Goal: Find specific page/section: Find specific page/section

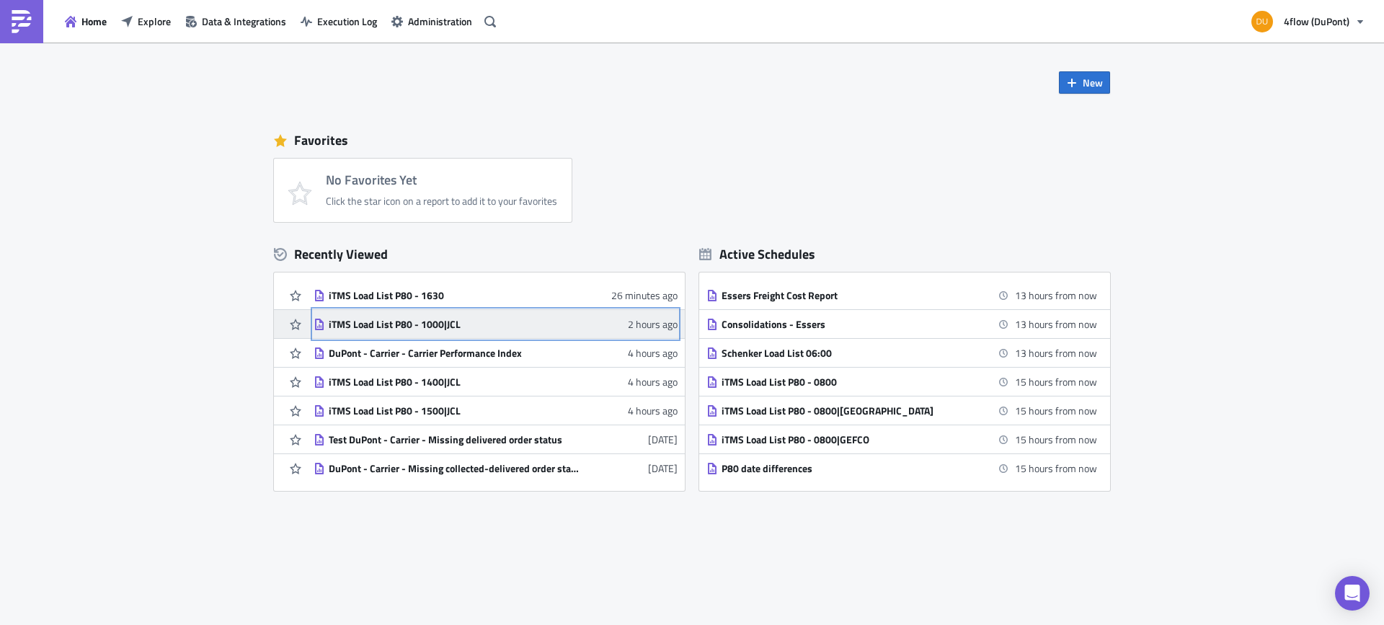
click at [433, 328] on div "iTMS Load List P80 - 1000|JCL" at bounding box center [455, 324] width 252 height 13
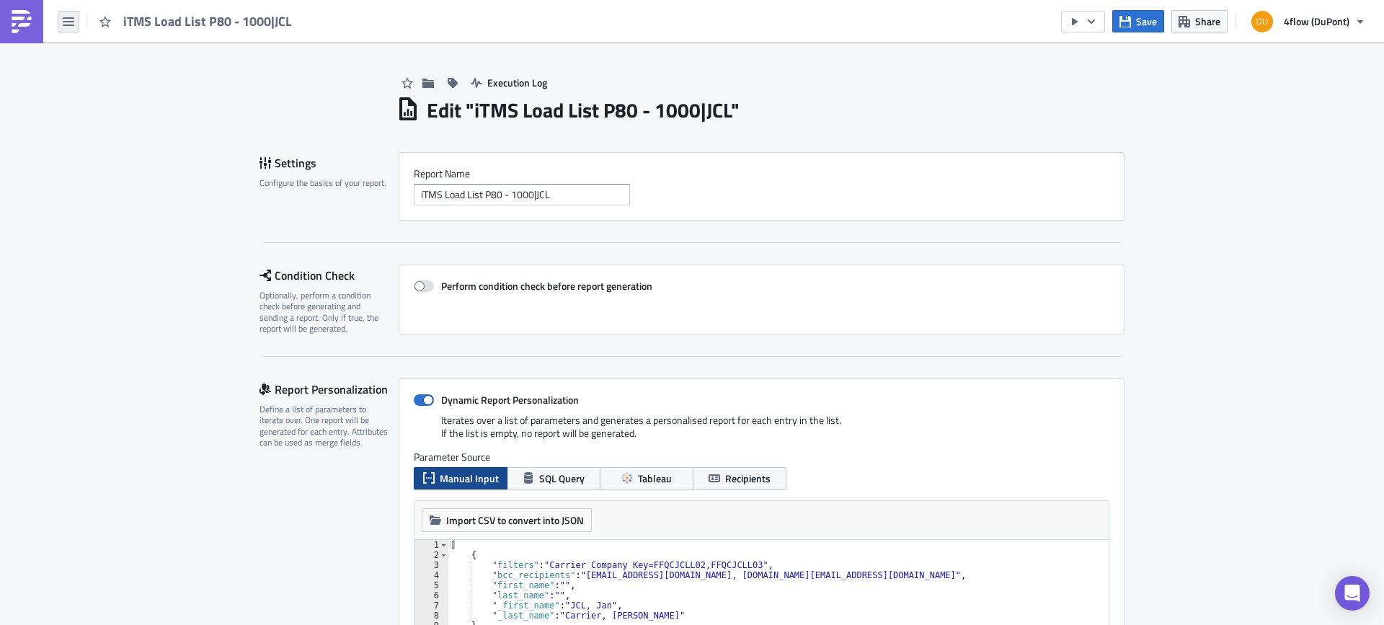
click at [58, 19] on button "button" at bounding box center [69, 22] width 22 height 22
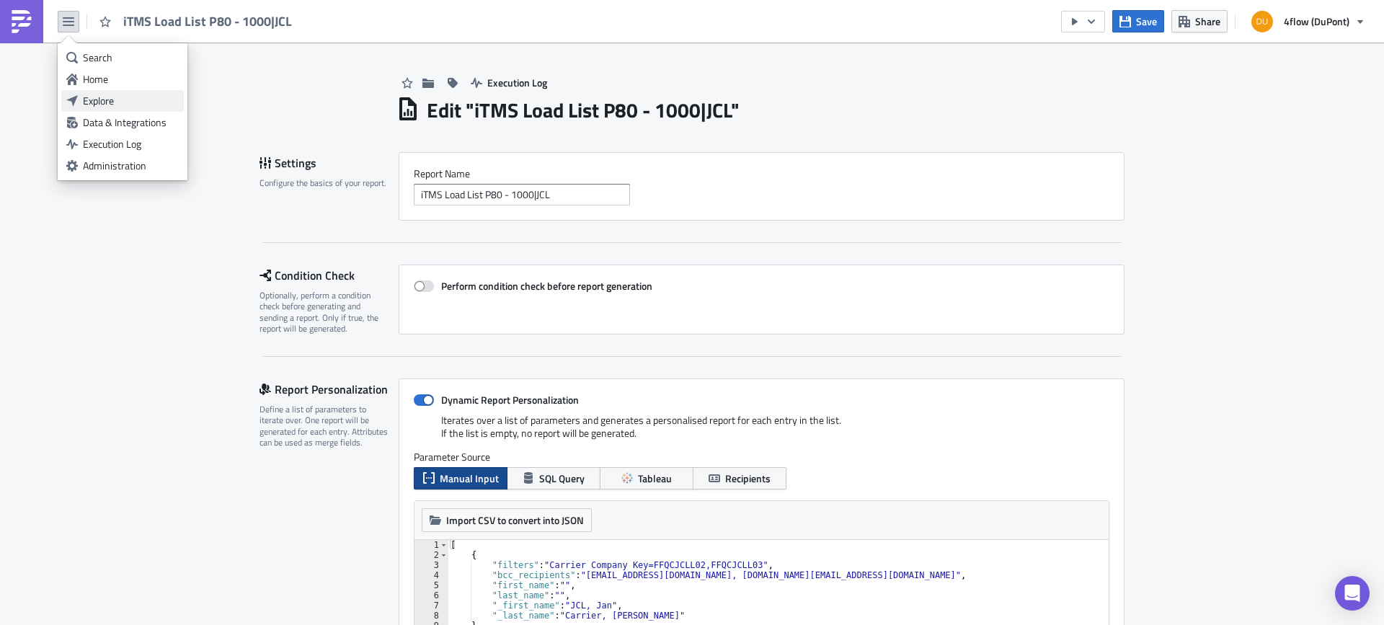
click at [137, 101] on div "Explore" at bounding box center [131, 101] width 96 height 14
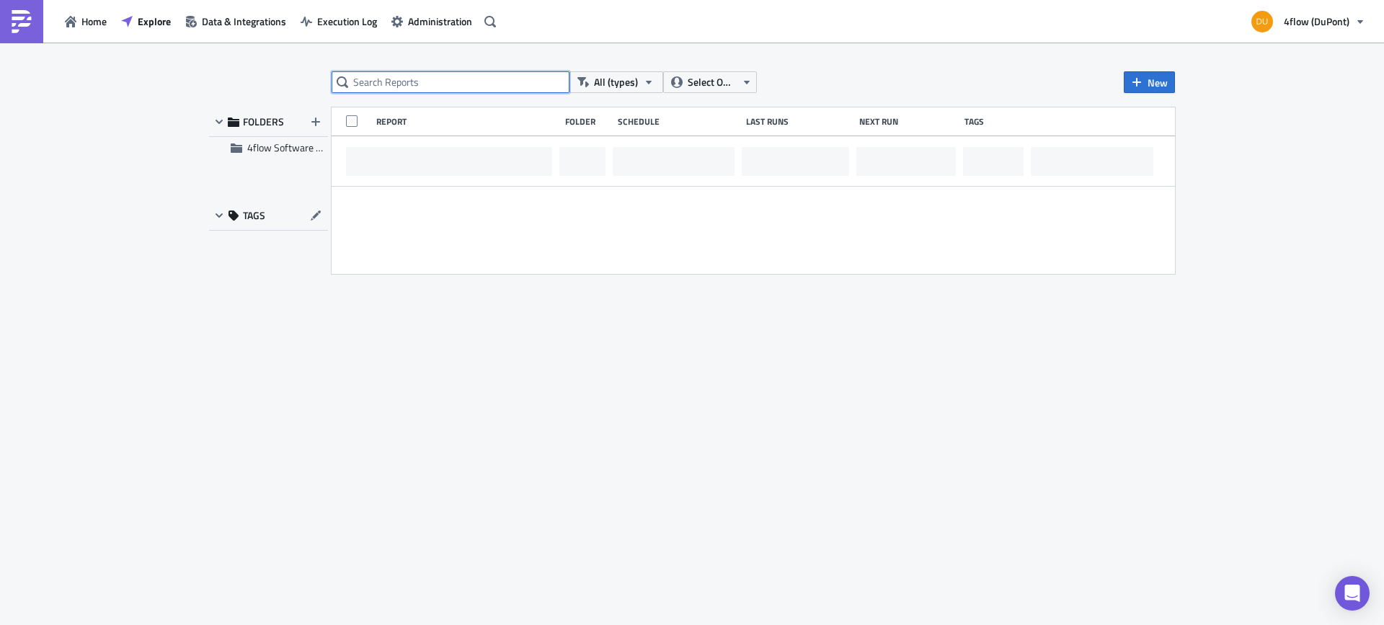
click at [425, 82] on input "text" at bounding box center [451, 82] width 238 height 22
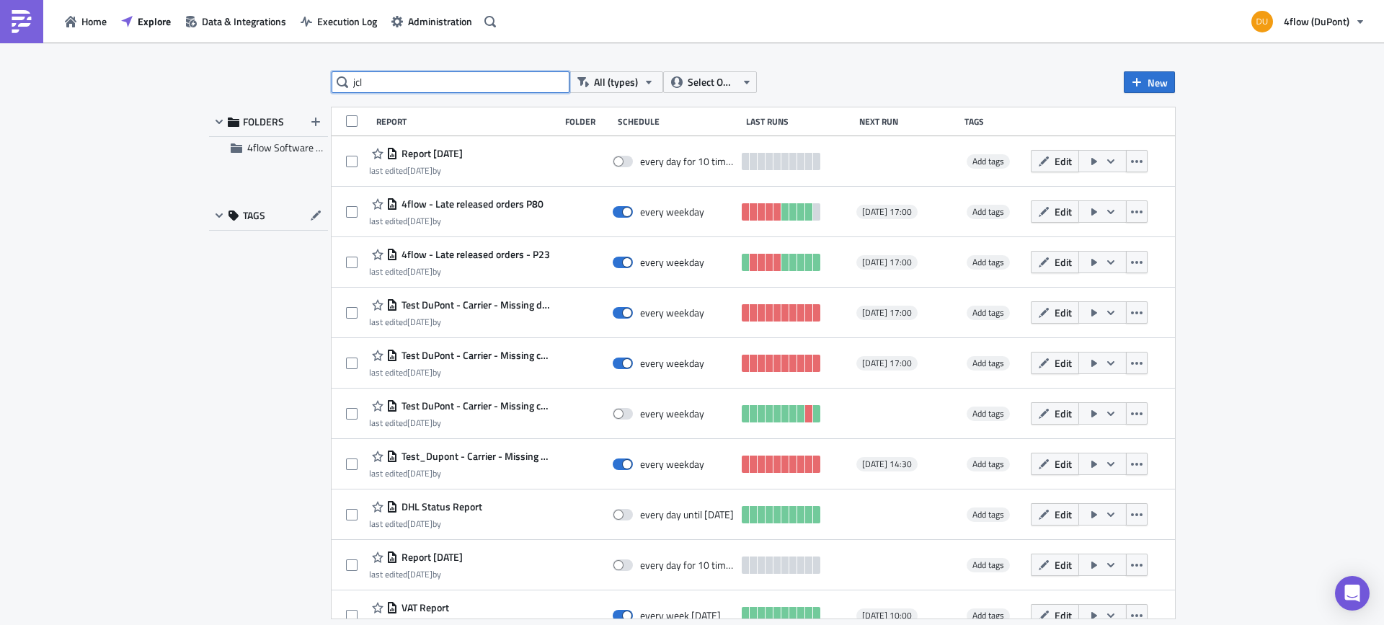
type input "jcl"
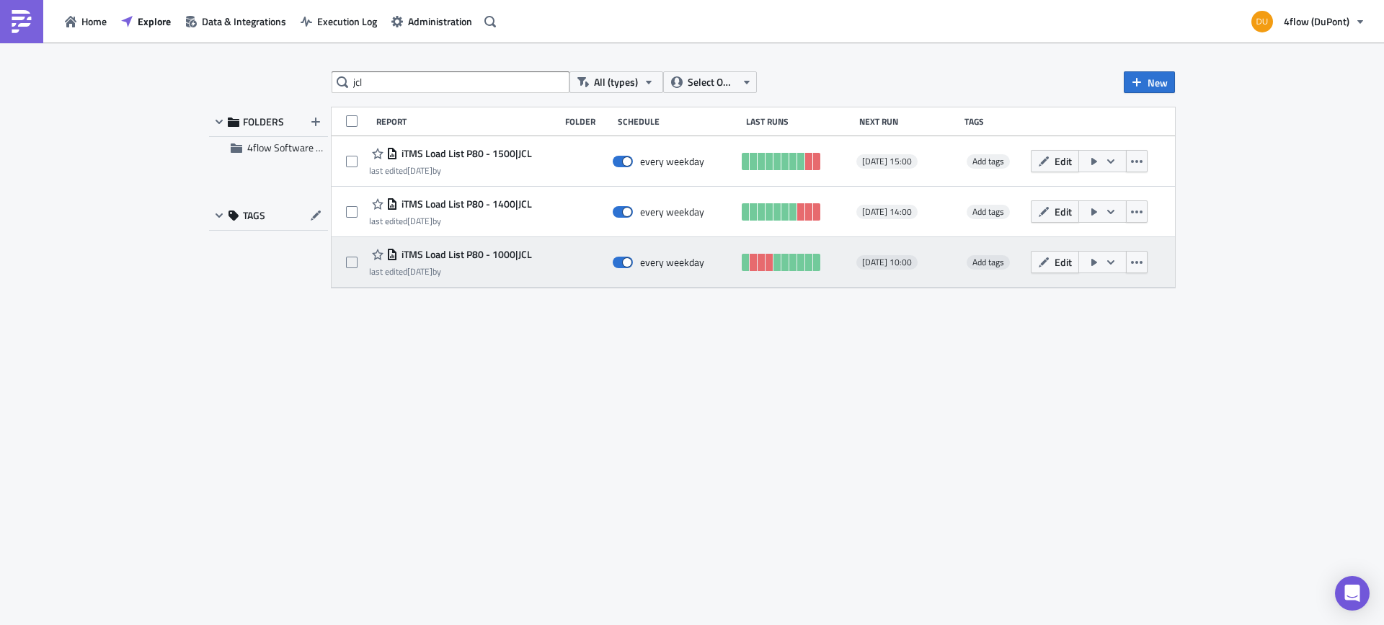
click at [464, 252] on span "iTMS Load List P80 - 1000|JCL" at bounding box center [465, 254] width 134 height 13
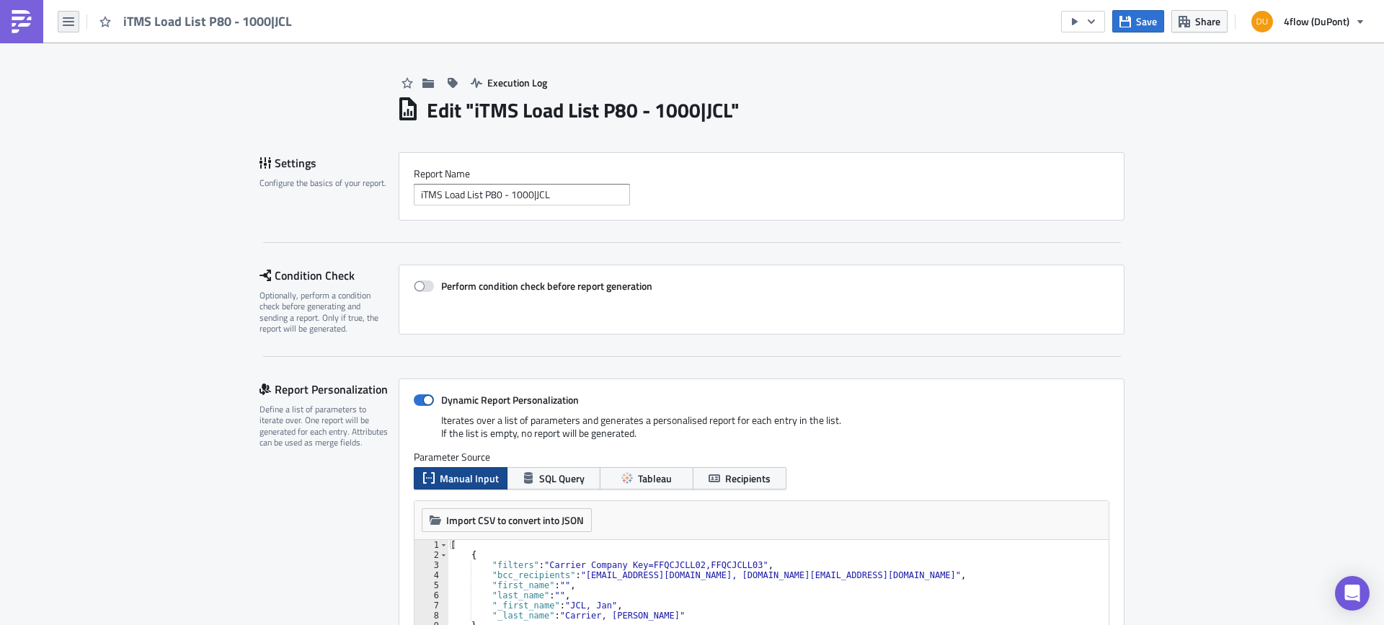
click at [67, 25] on icon "button" at bounding box center [69, 21] width 12 height 9
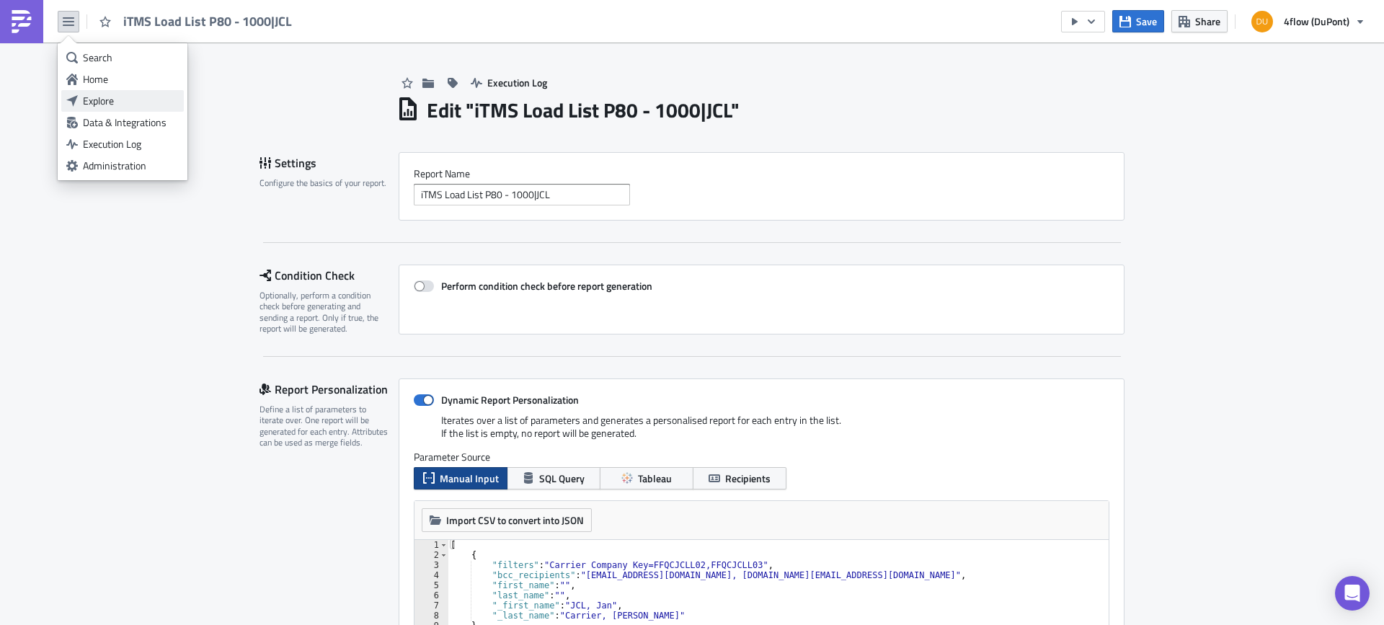
click at [108, 97] on div "Explore" at bounding box center [131, 101] width 96 height 14
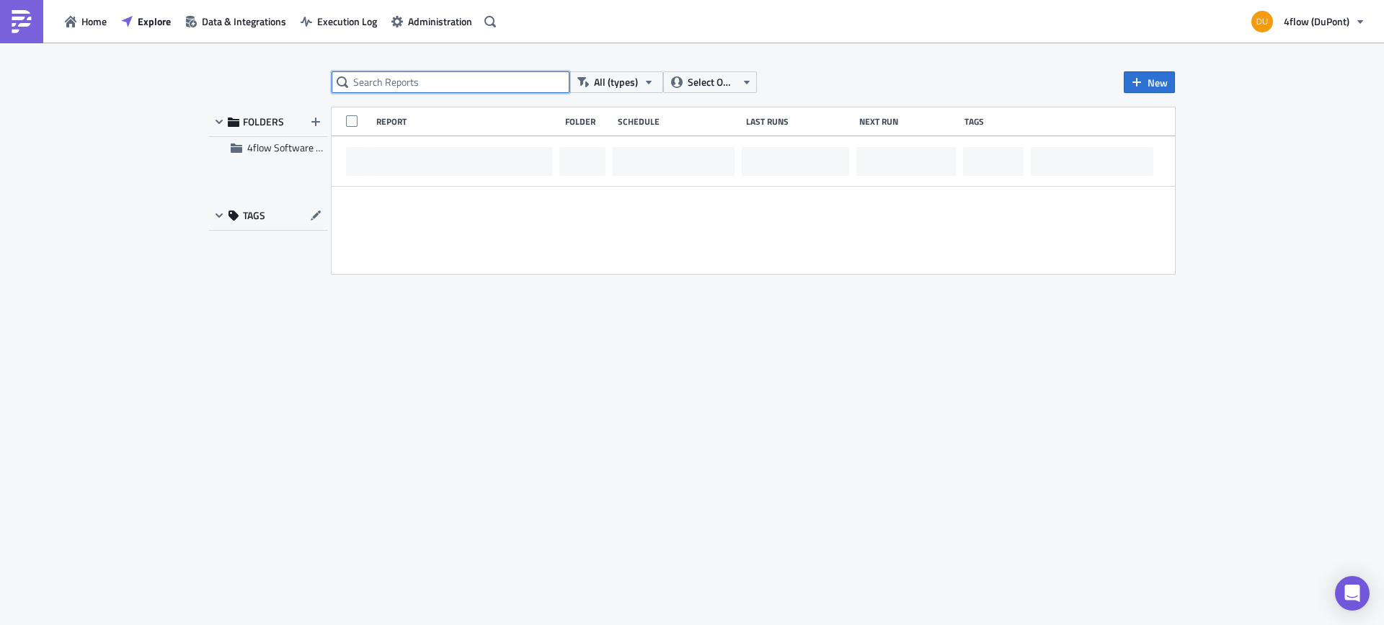
click at [459, 82] on input "text" at bounding box center [451, 82] width 238 height 22
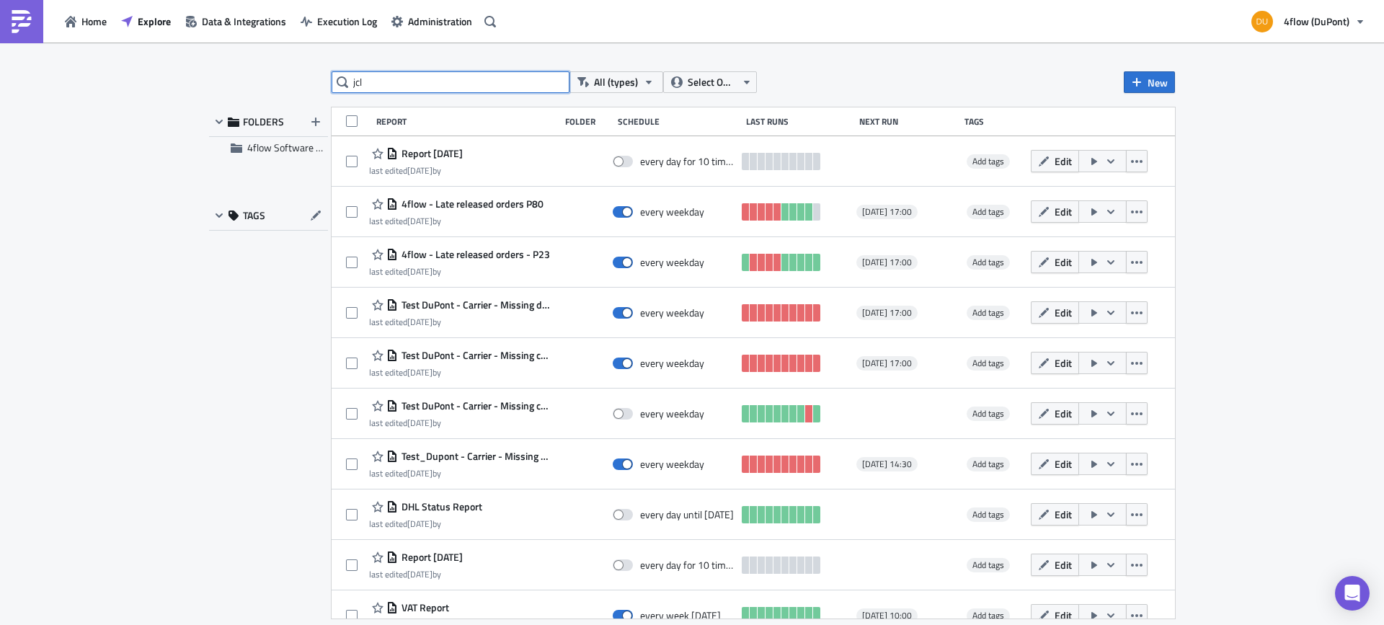
type input "jcl"
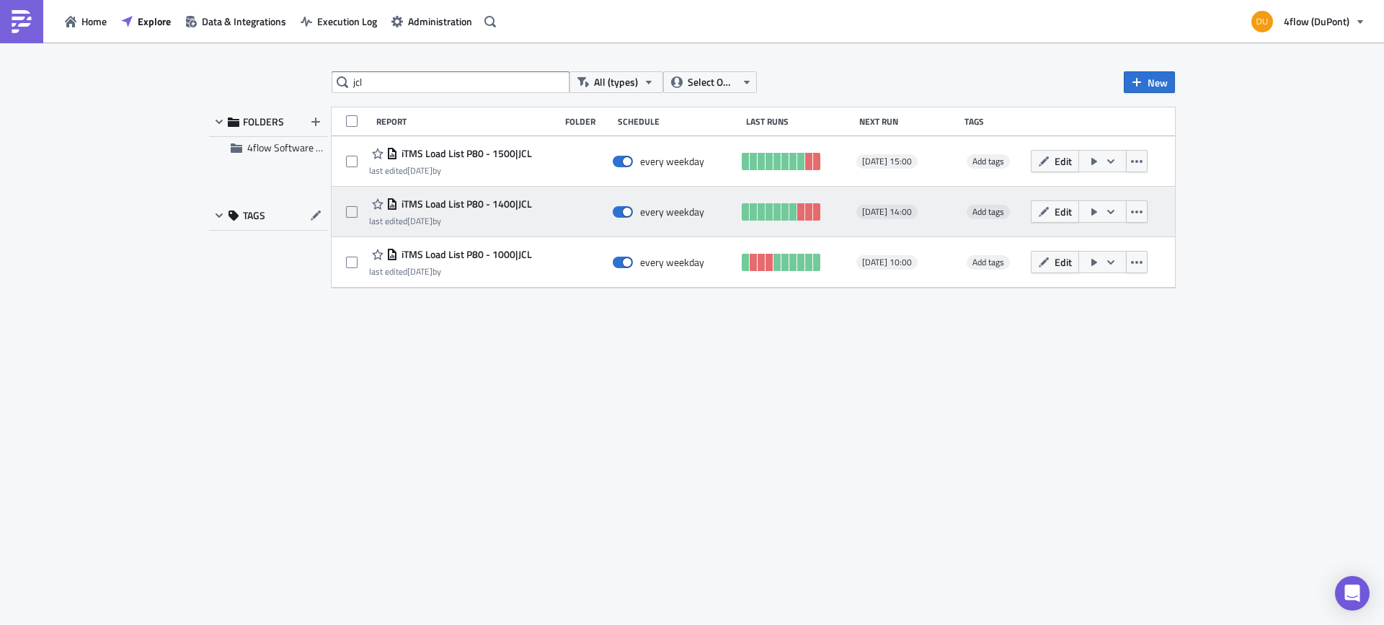
click at [501, 202] on span "iTMS Load List P80 - 1400|JCL" at bounding box center [465, 204] width 134 height 13
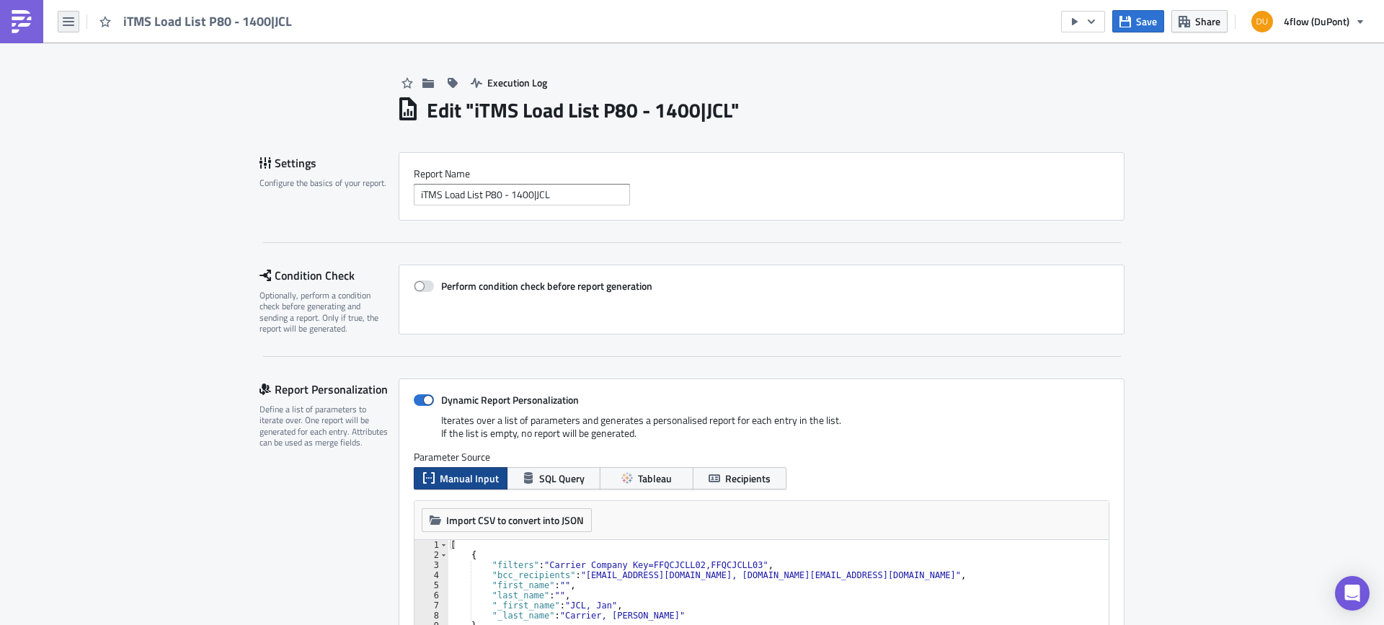
click at [66, 19] on icon "button" at bounding box center [69, 22] width 12 height 12
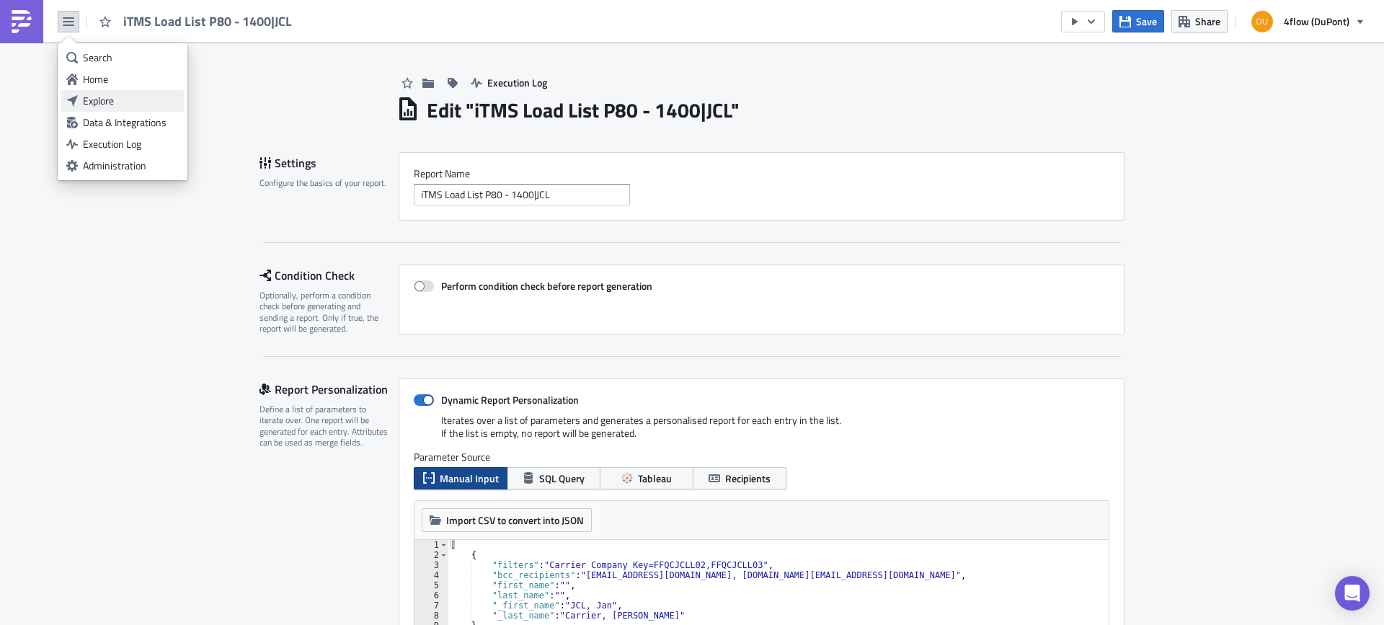
click at [115, 98] on div "Explore" at bounding box center [131, 101] width 96 height 14
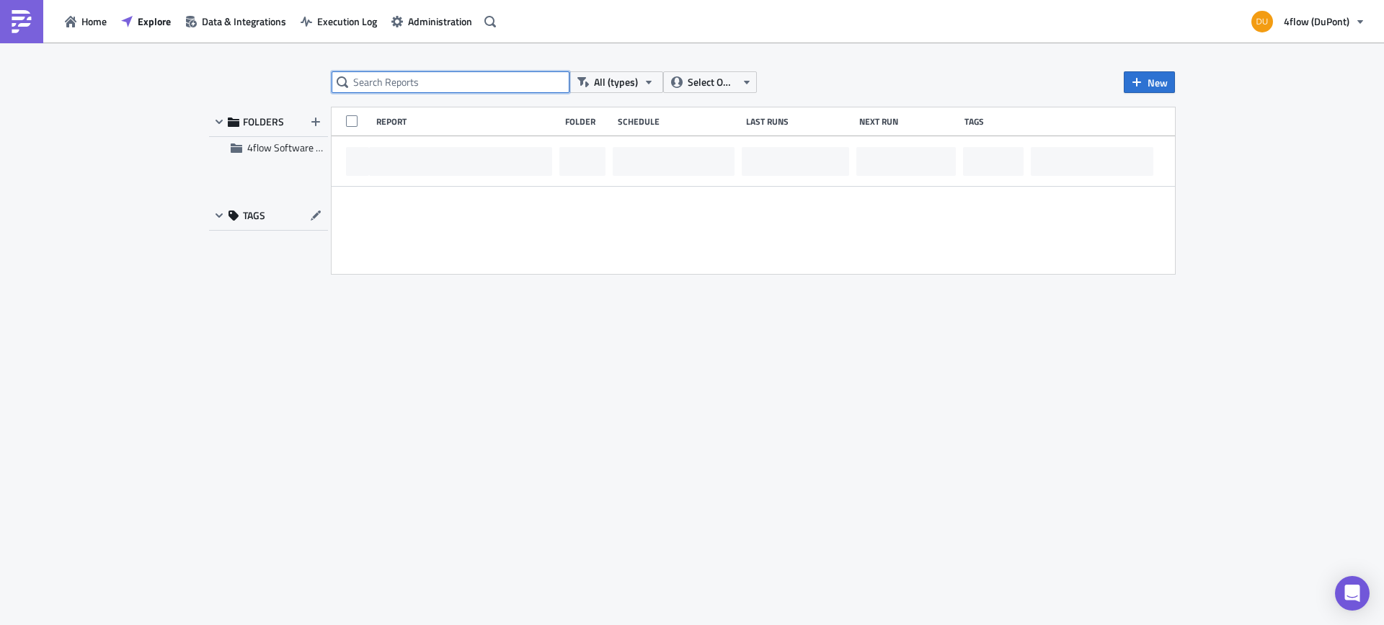
click at [389, 72] on input "text" at bounding box center [451, 82] width 238 height 22
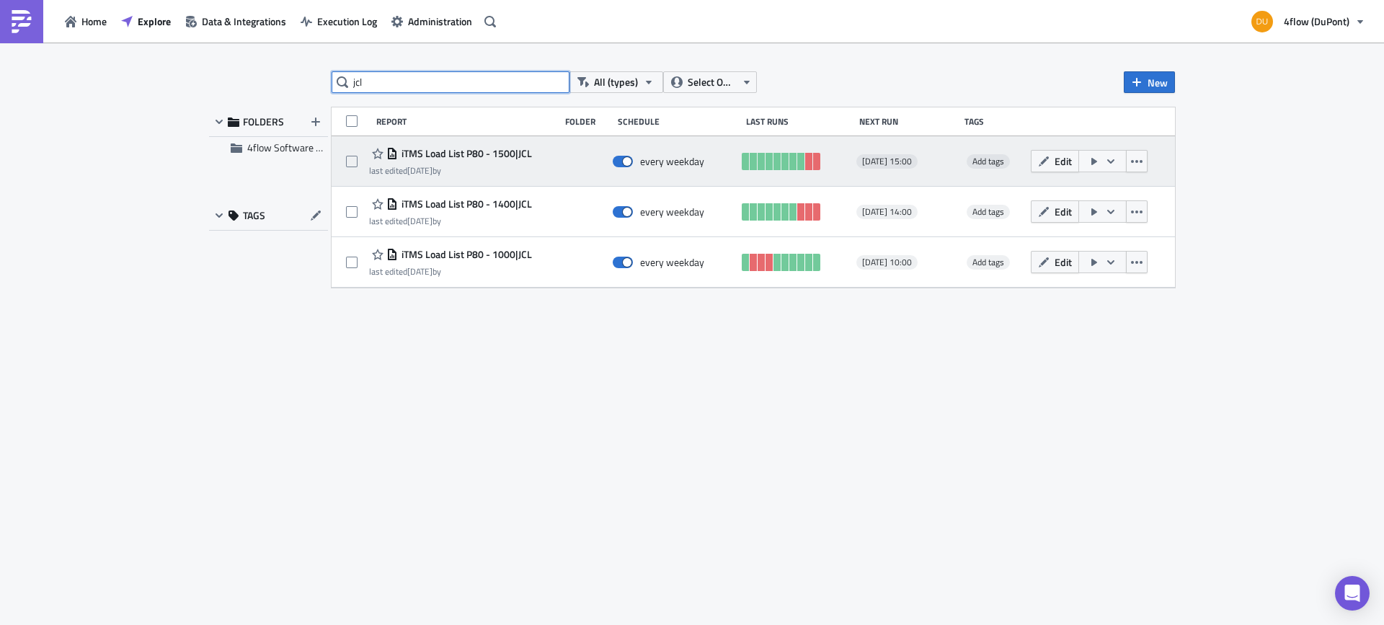
type input "jcl"
click at [497, 150] on span "iTMS Load List P80 - 1500|JCL" at bounding box center [465, 153] width 134 height 13
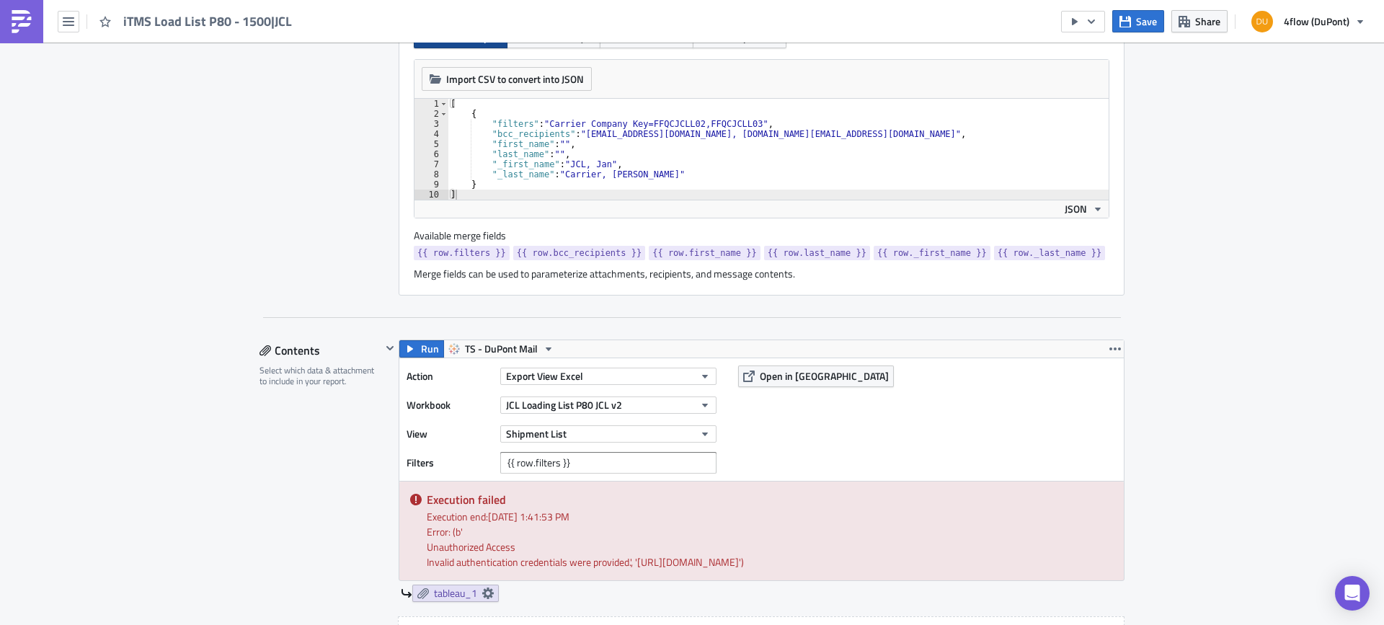
scroll to position [433, 0]
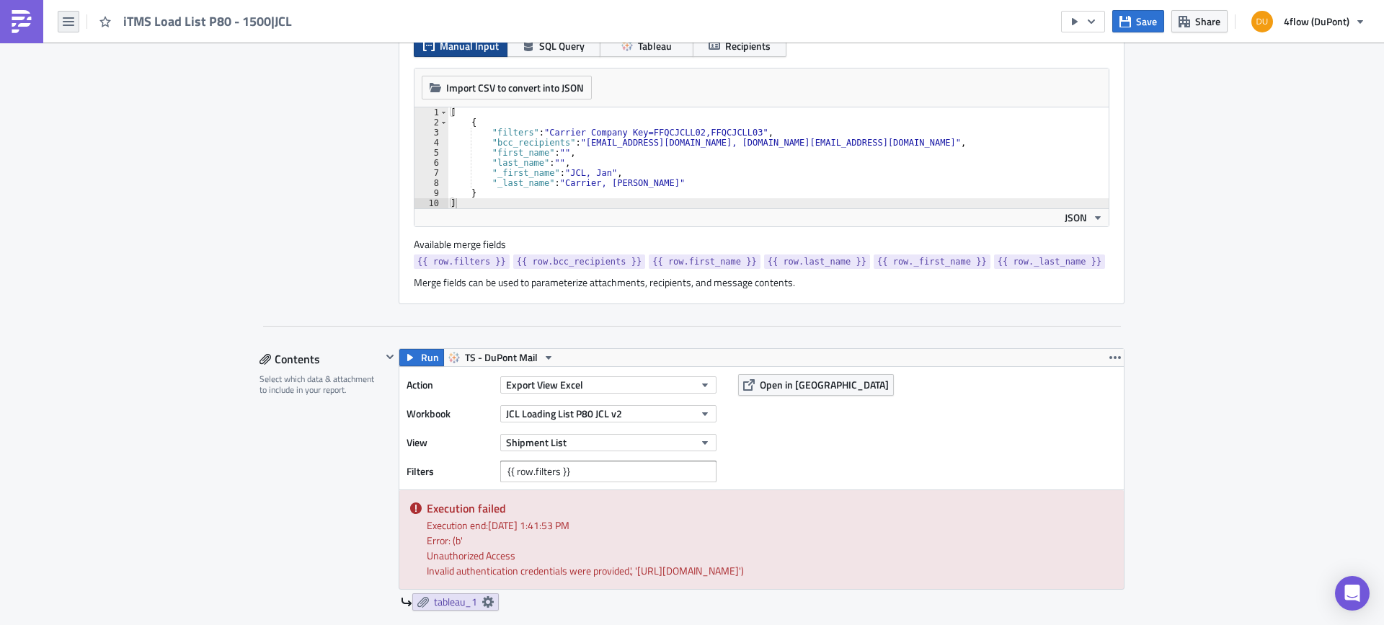
click at [63, 29] on button "button" at bounding box center [69, 22] width 22 height 22
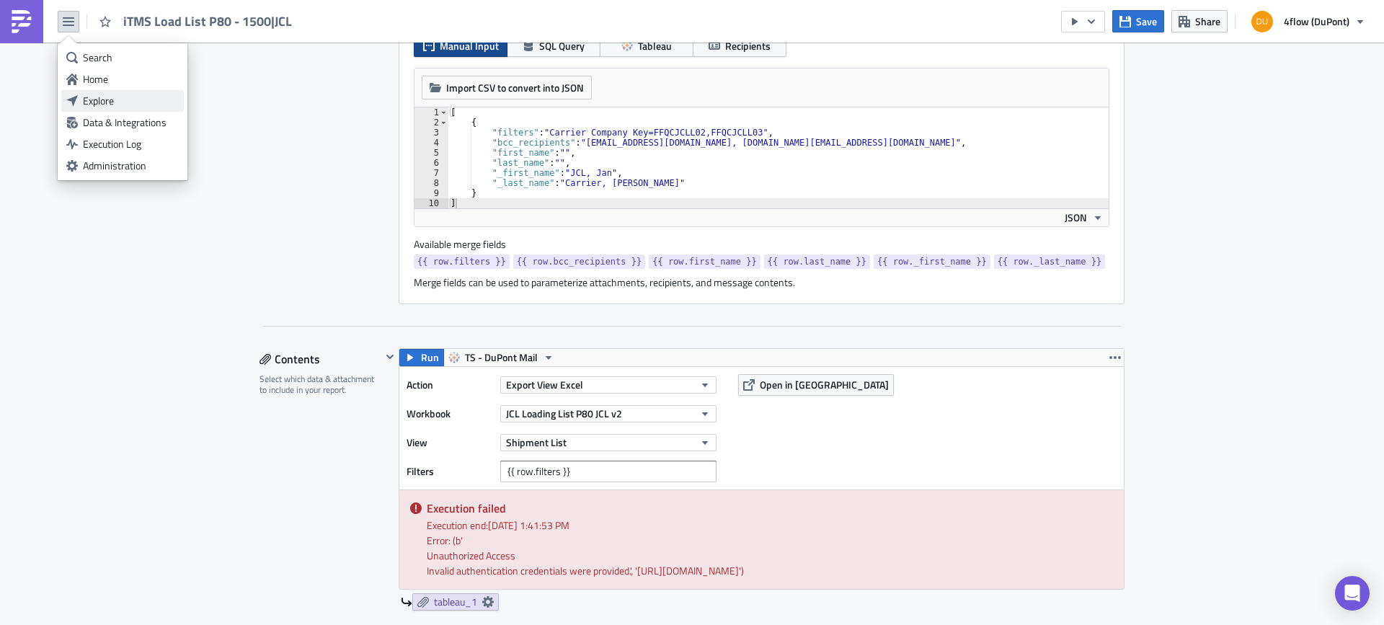
click at [105, 100] on div "Explore" at bounding box center [131, 101] width 96 height 14
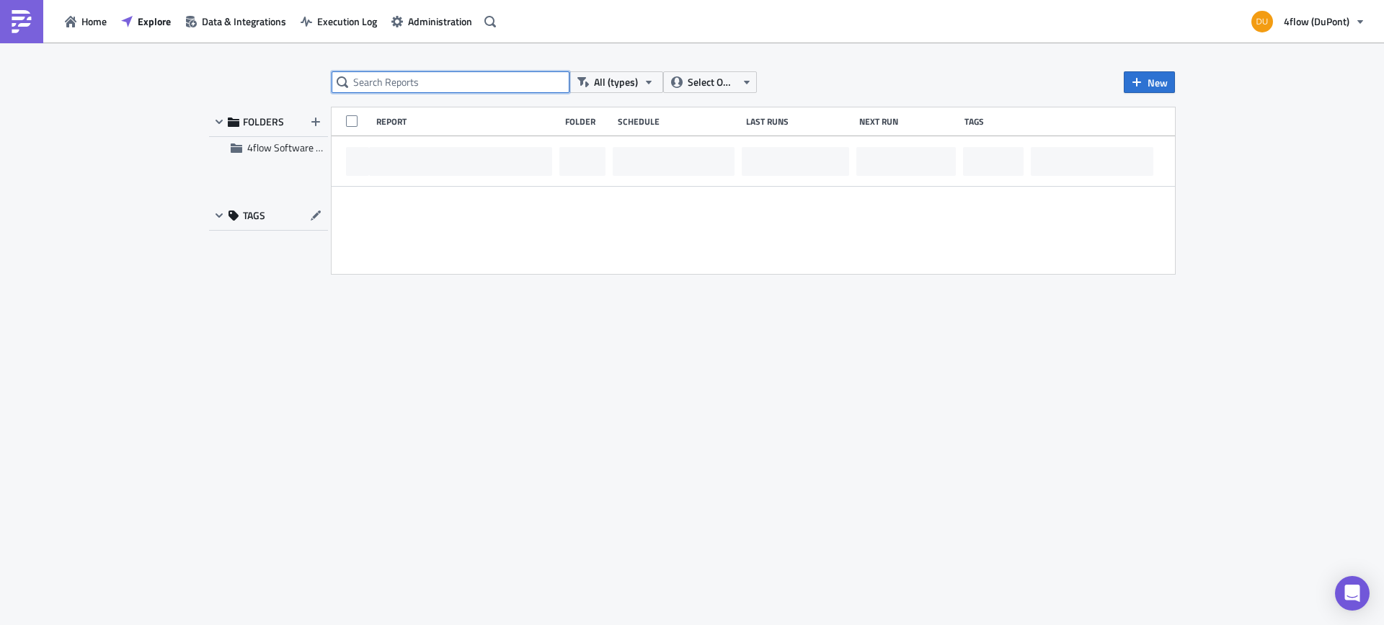
click at [380, 90] on input "text" at bounding box center [451, 82] width 238 height 22
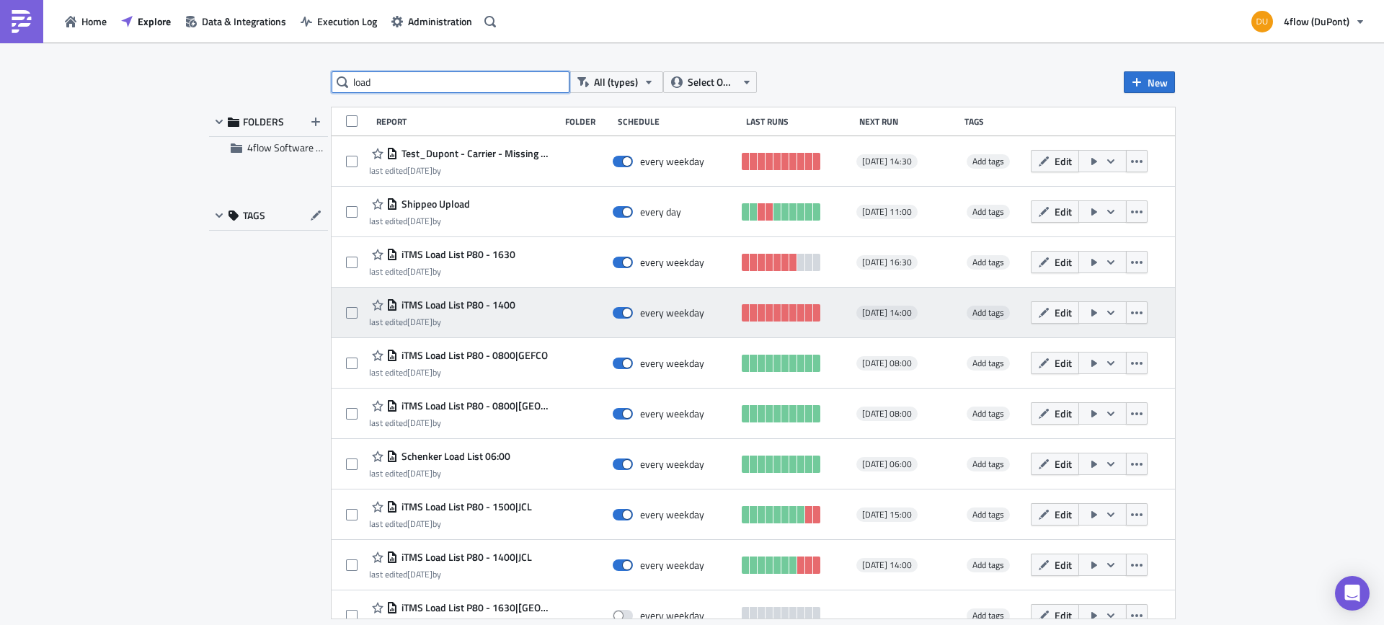
type input "load"
click at [478, 304] on span "iTMS Load List P80 - 1400" at bounding box center [457, 304] width 118 height 13
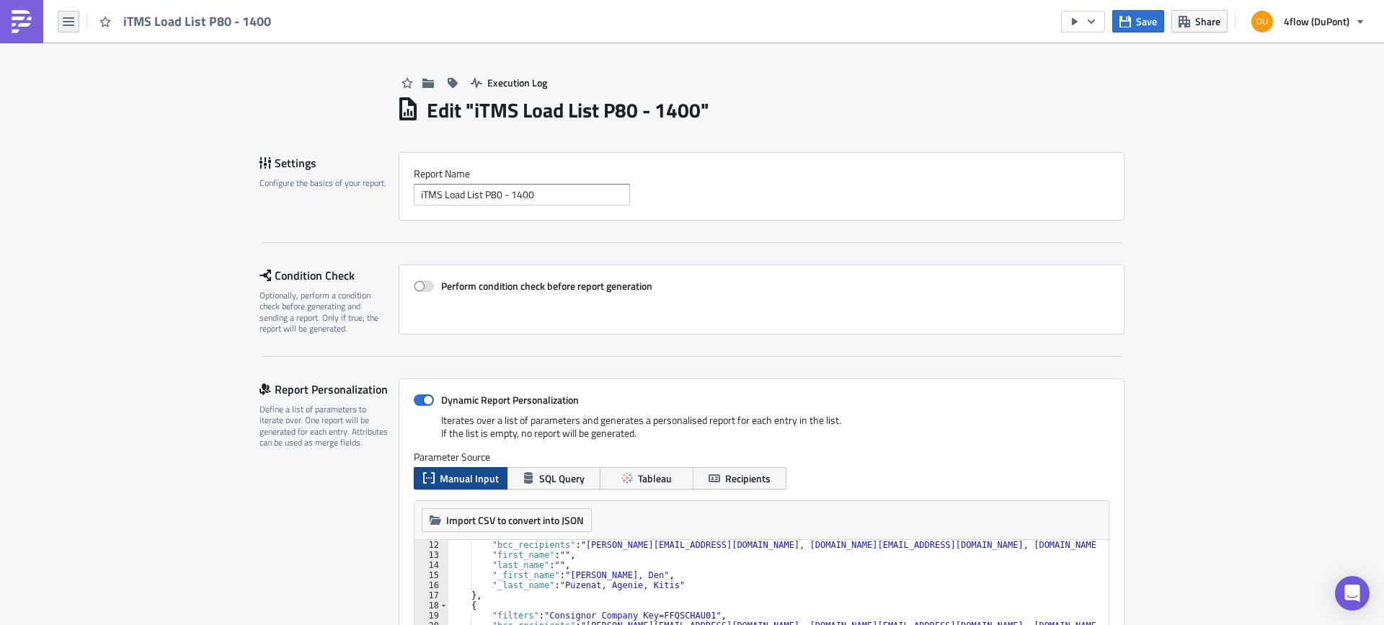
click at [76, 24] on button "button" at bounding box center [69, 22] width 22 height 22
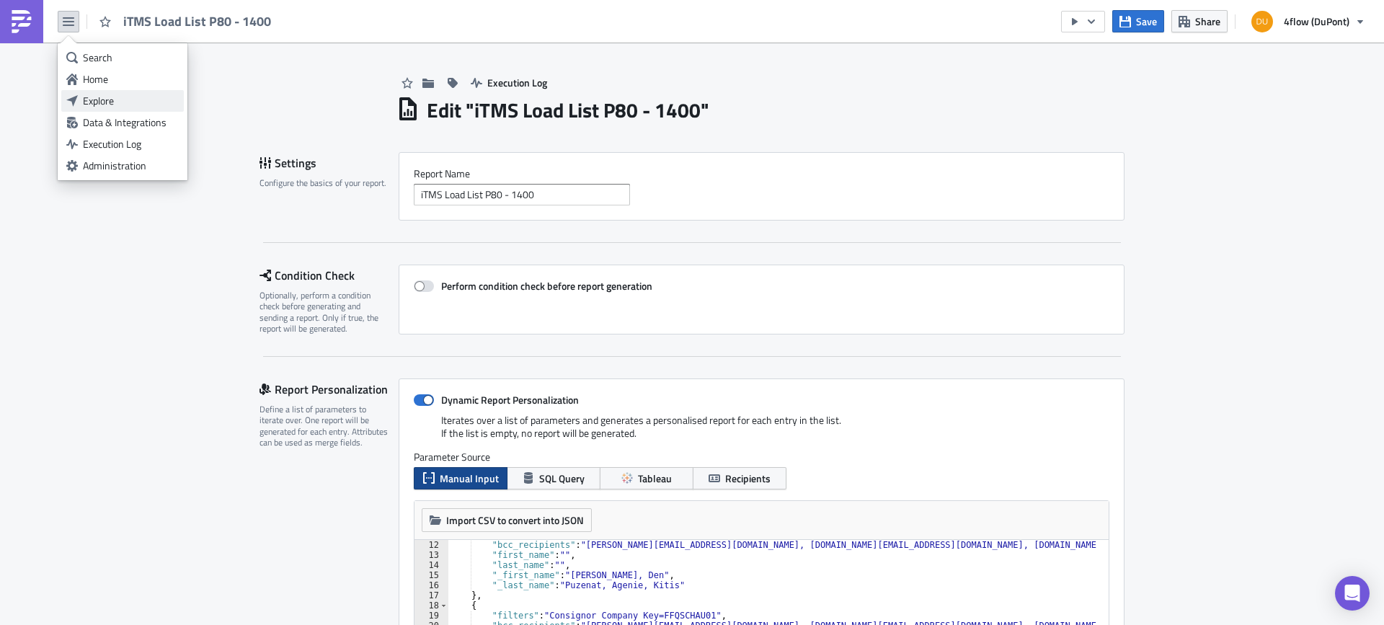
click at [111, 97] on div "Explore" at bounding box center [131, 101] width 96 height 14
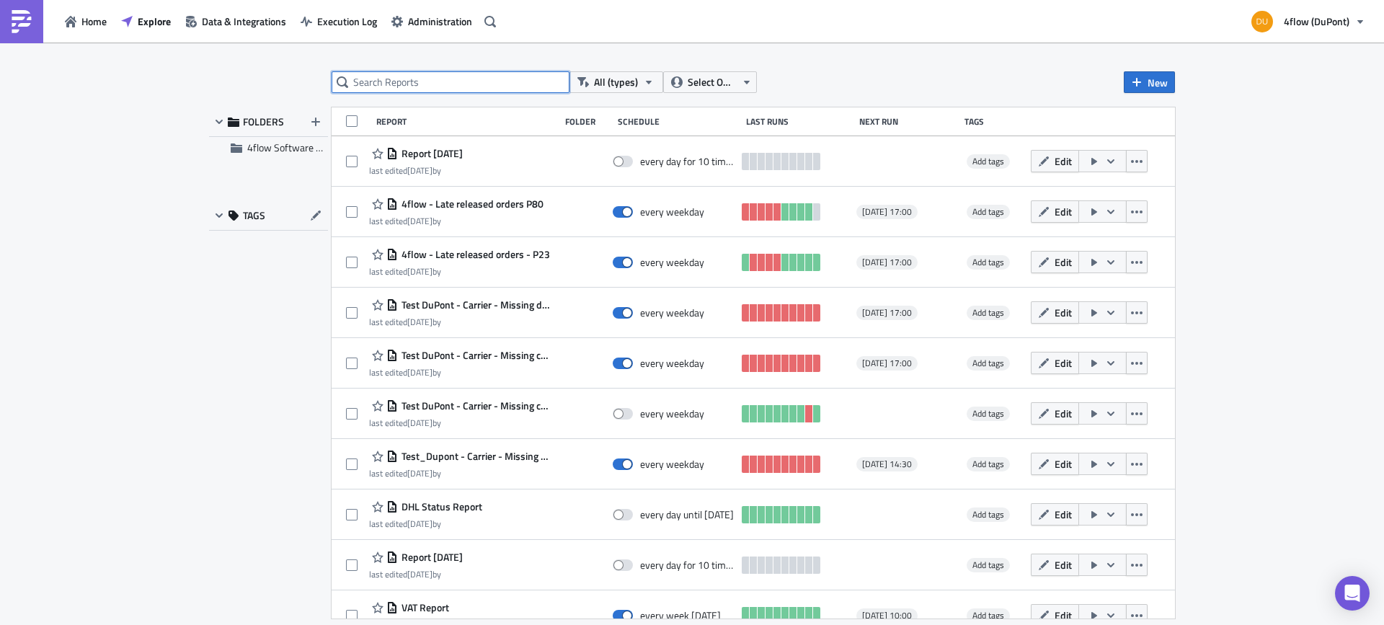
click at [432, 80] on input "text" at bounding box center [451, 82] width 238 height 22
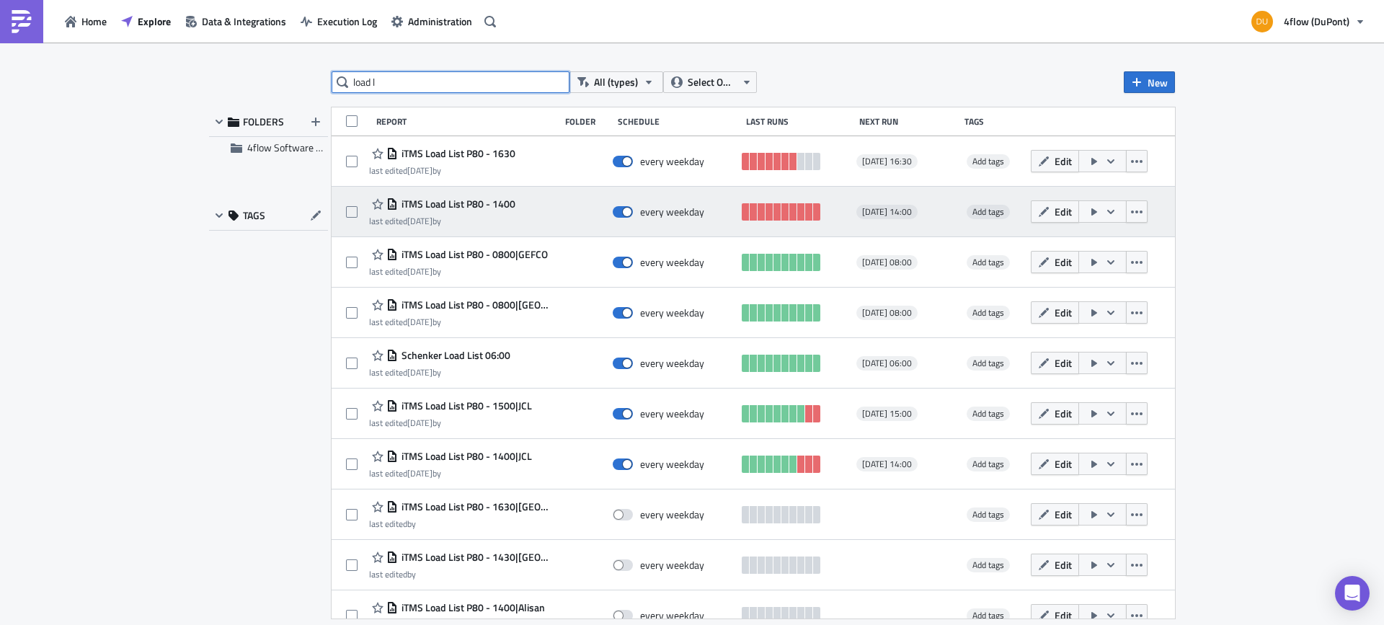
type input "load l"
click at [490, 202] on span "iTMS Load List P80 - 1400" at bounding box center [457, 204] width 118 height 13
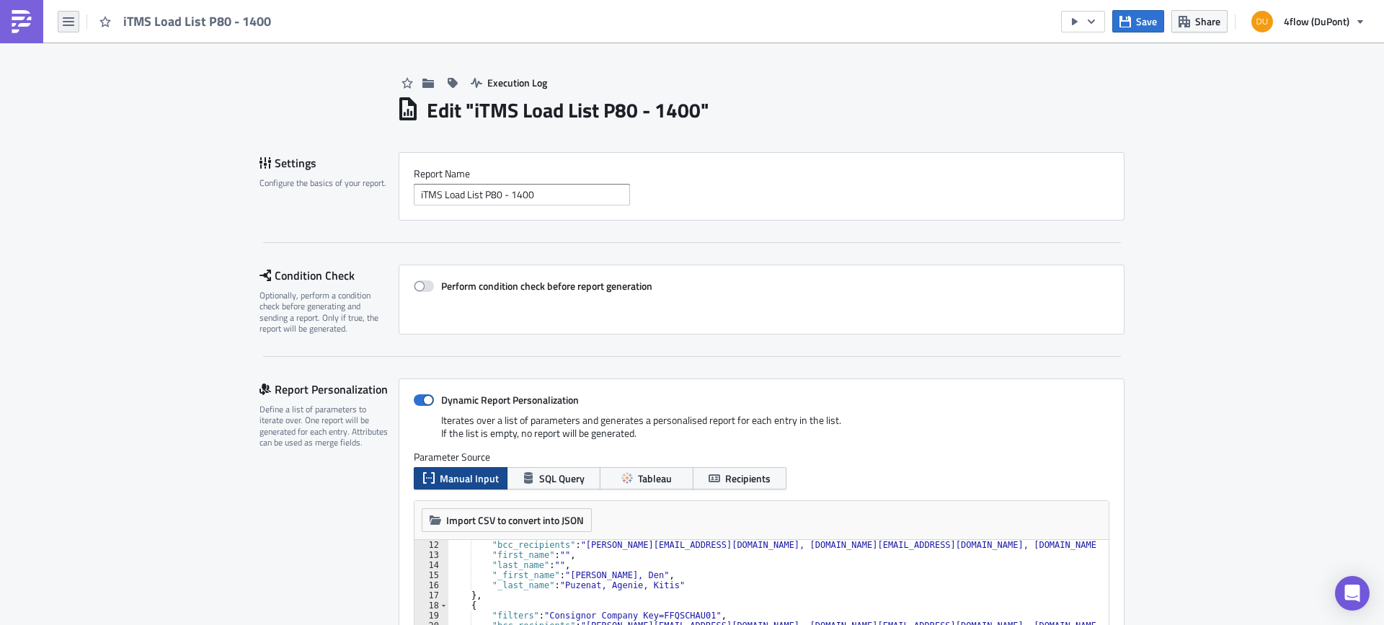
click at [66, 21] on icon "button" at bounding box center [69, 21] width 12 height 9
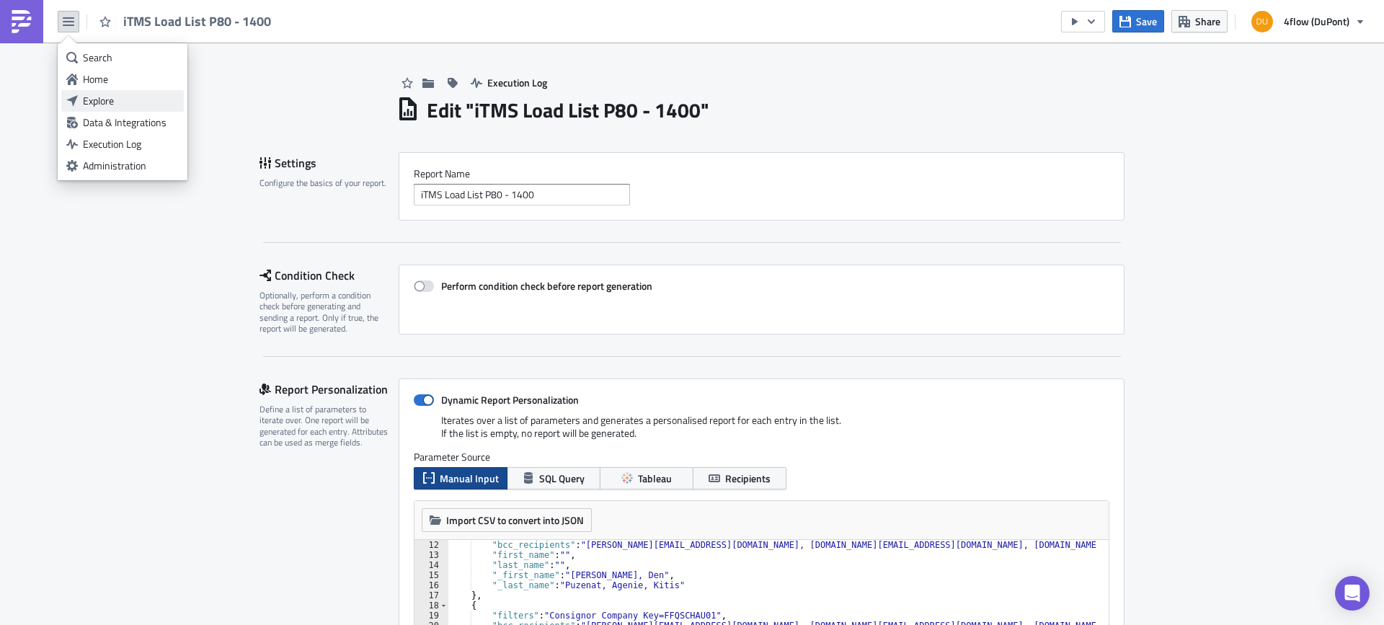
click at [134, 99] on div "Explore" at bounding box center [131, 101] width 96 height 14
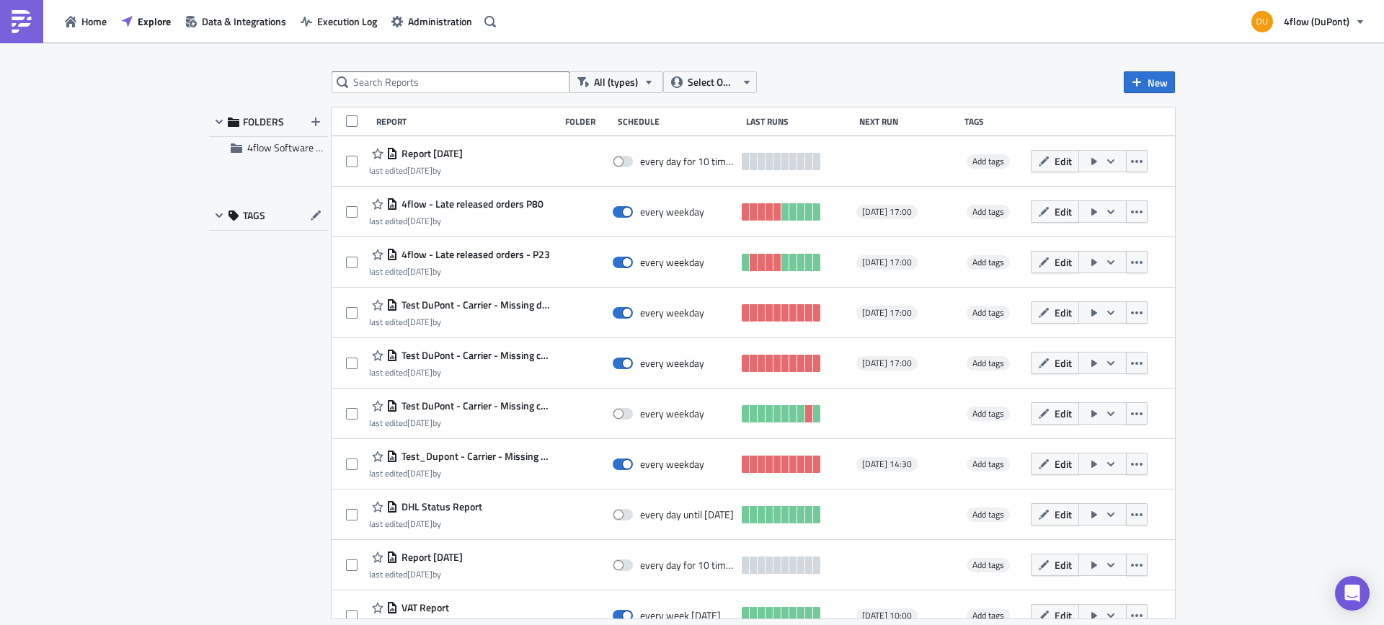
click at [84, 136] on div "All (types) Select Owner New FOLDERS 4flow Software KAM TAGS Report Folder Sche…" at bounding box center [692, 335] width 1384 height 585
click at [363, 76] on input "text" at bounding box center [451, 82] width 238 height 22
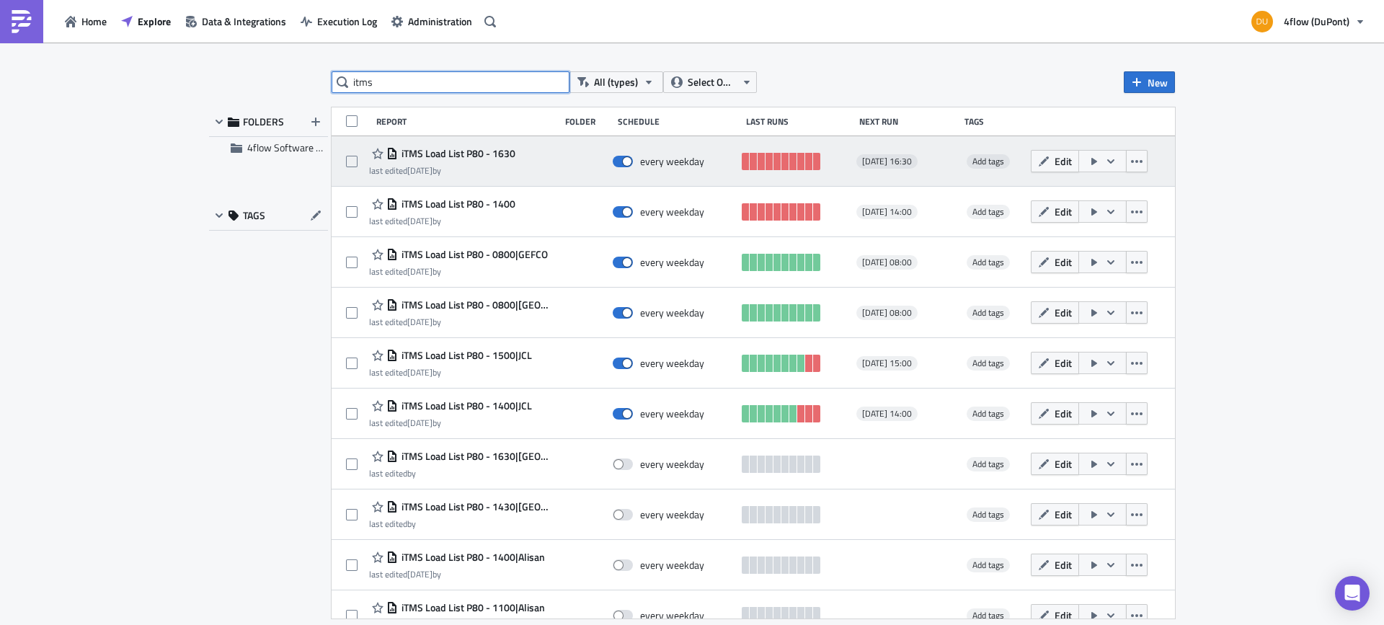
type input "itms"
click at [470, 154] on span "iTMS Load List P80 - 1630" at bounding box center [457, 153] width 118 height 13
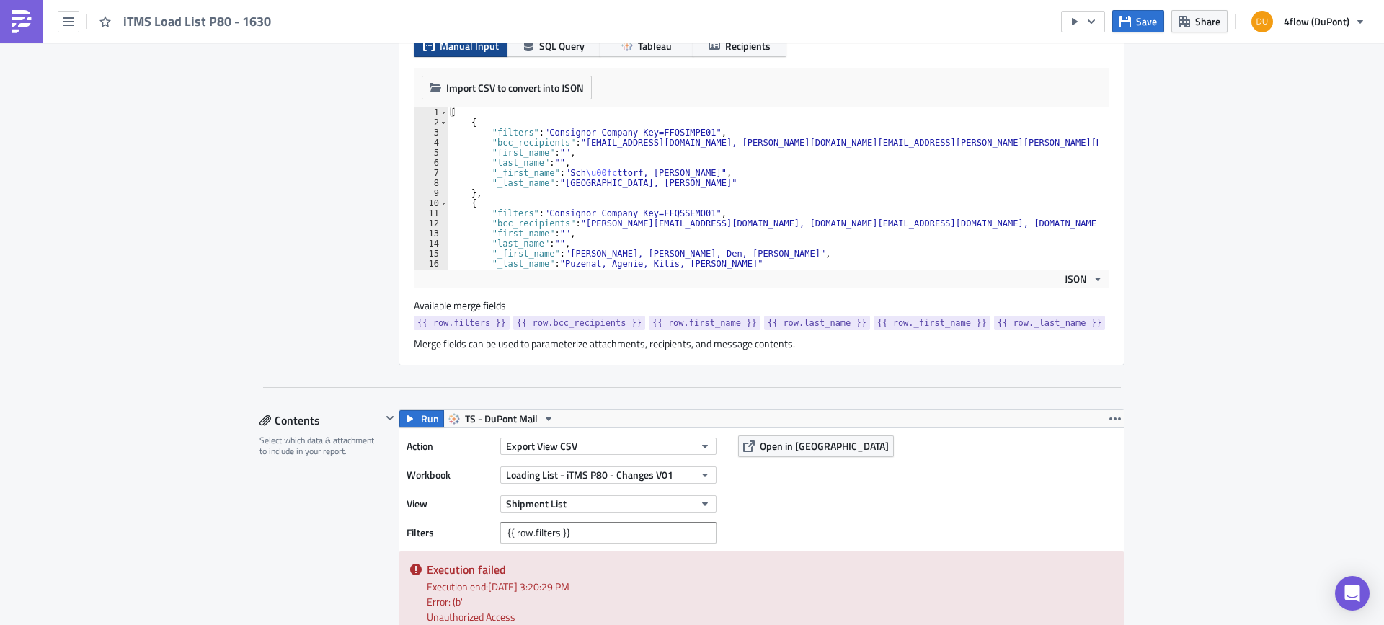
scroll to position [505, 0]
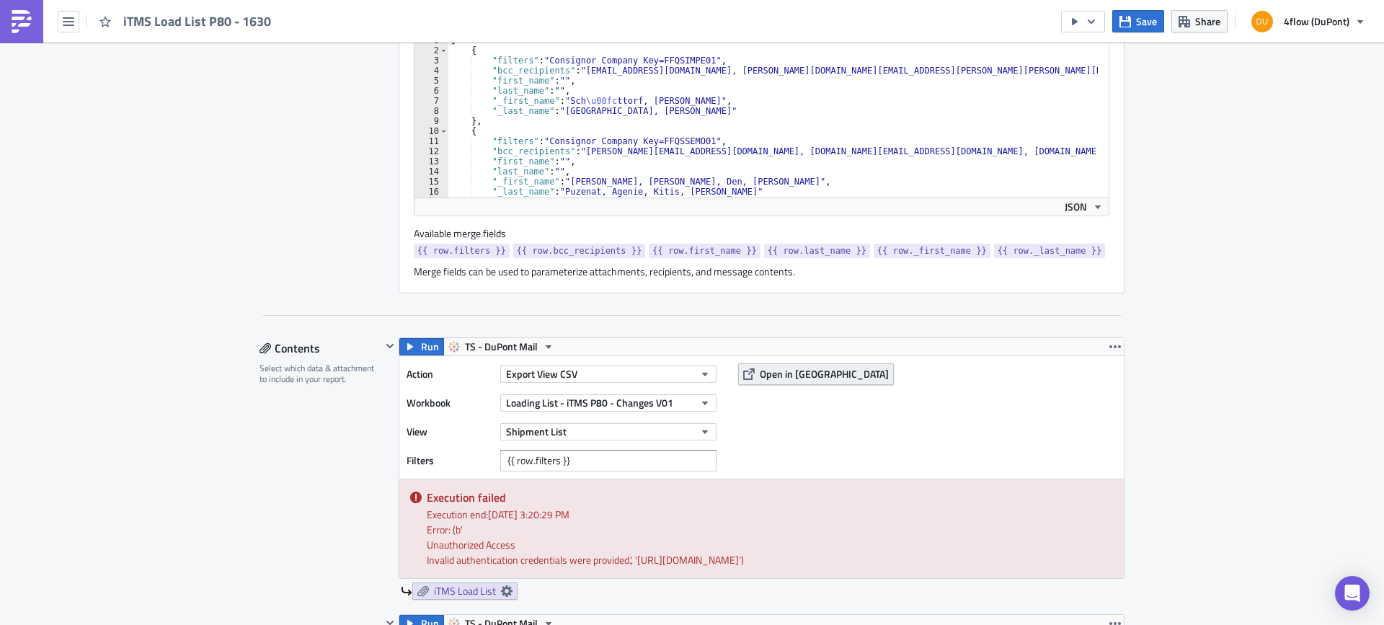
click at [792, 374] on span "Open in [GEOGRAPHIC_DATA]" at bounding box center [824, 373] width 129 height 15
